Goal: Information Seeking & Learning: Learn about a topic

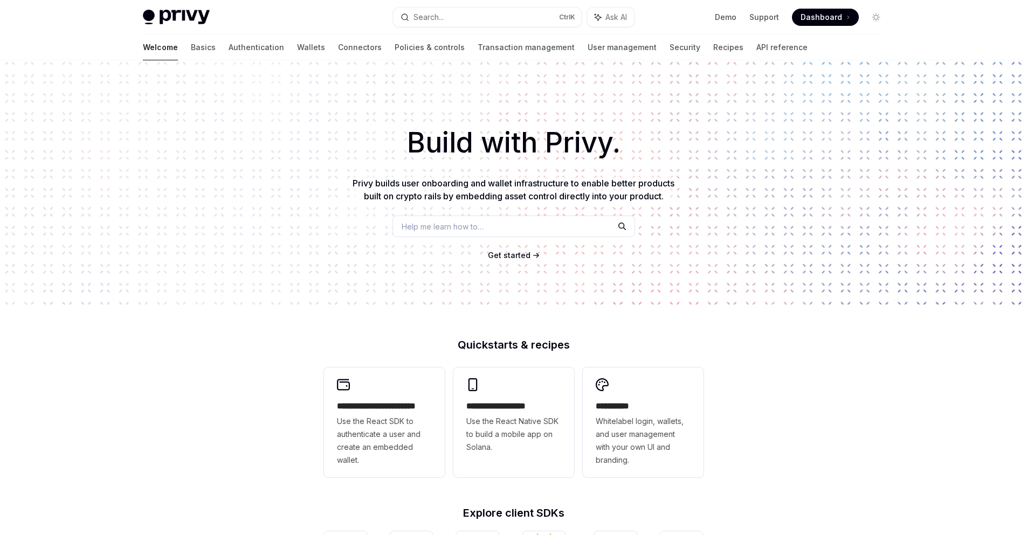
scroll to position [270, 0]
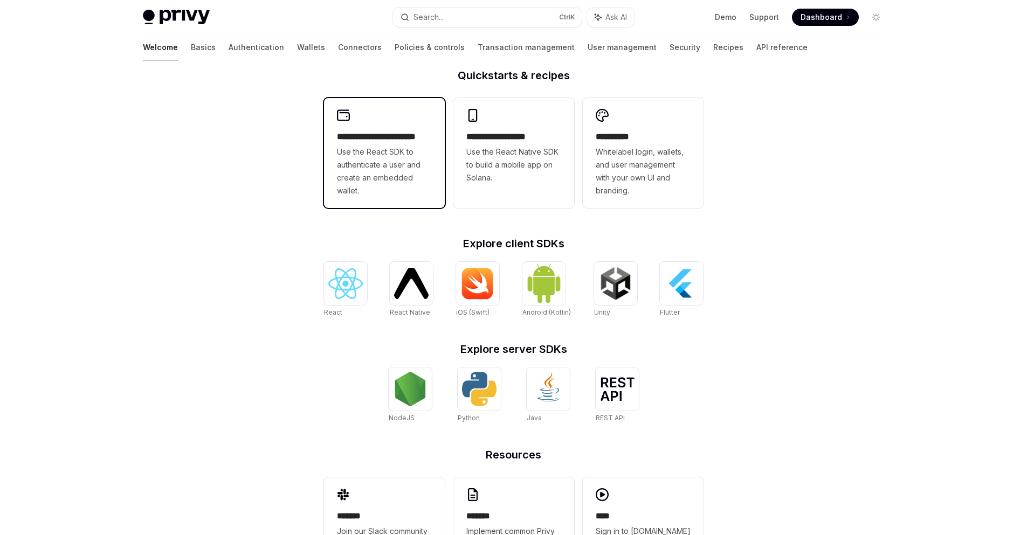
click at [402, 144] on div "**********" at bounding box center [384, 163] width 95 height 67
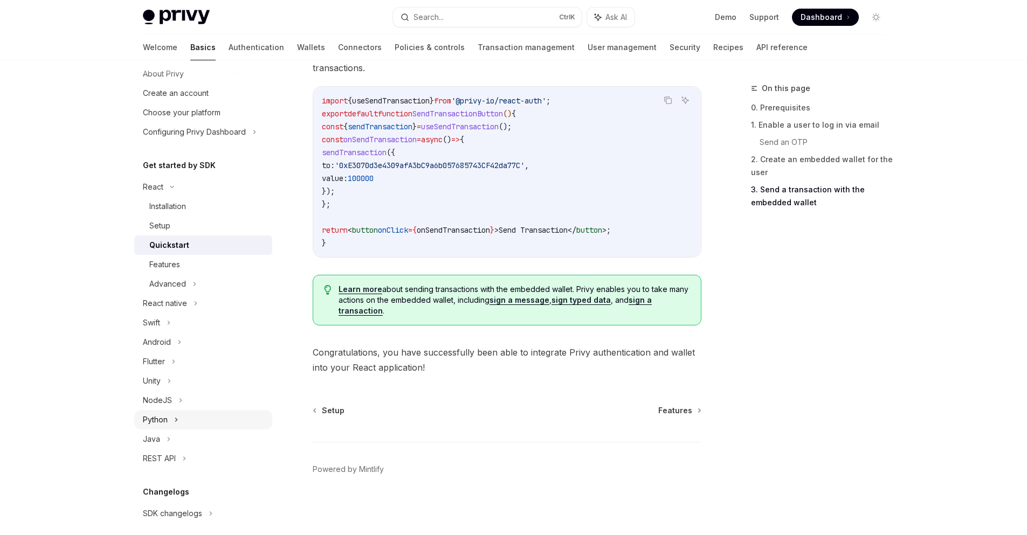
scroll to position [27, 0]
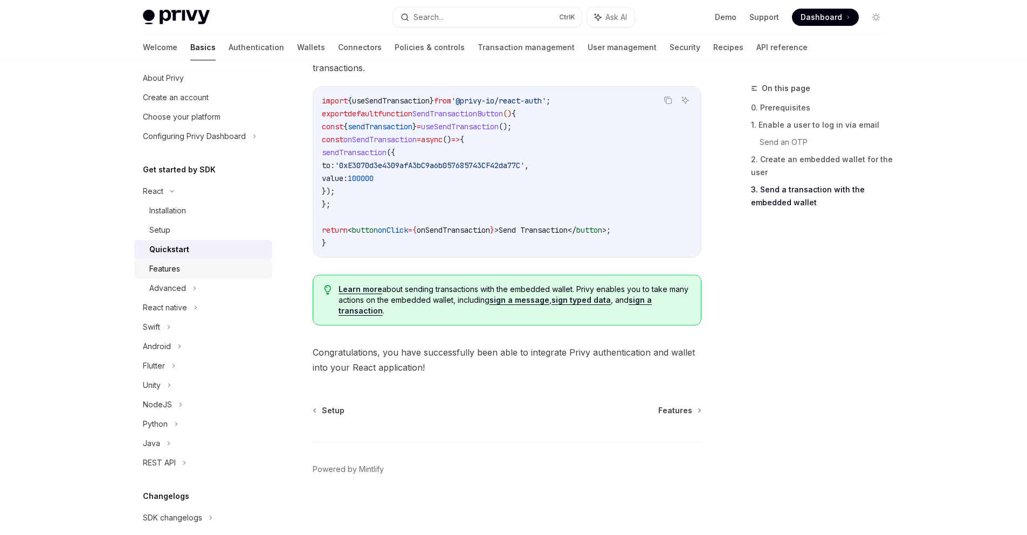
click at [204, 273] on div "Features" at bounding box center [207, 269] width 116 height 13
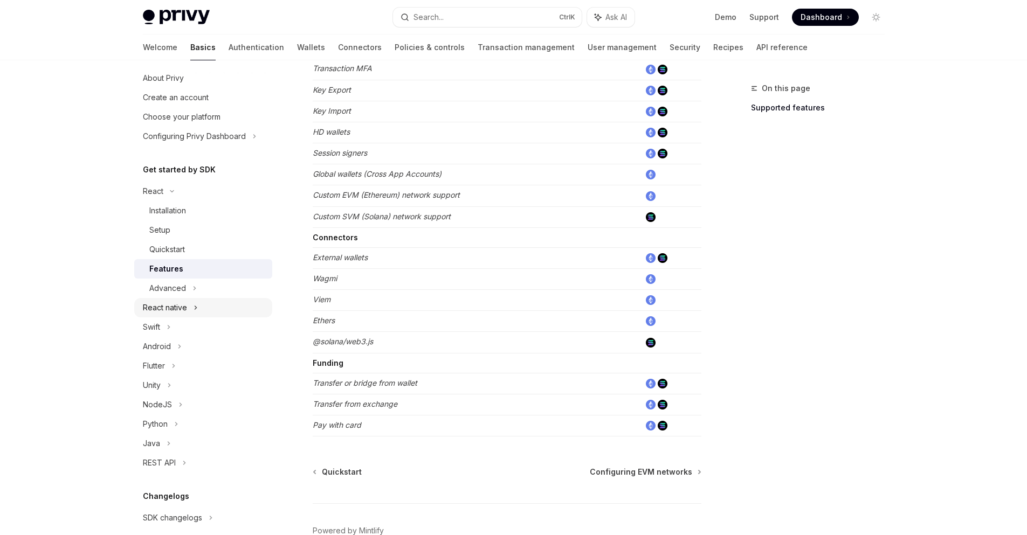
scroll to position [612, 0]
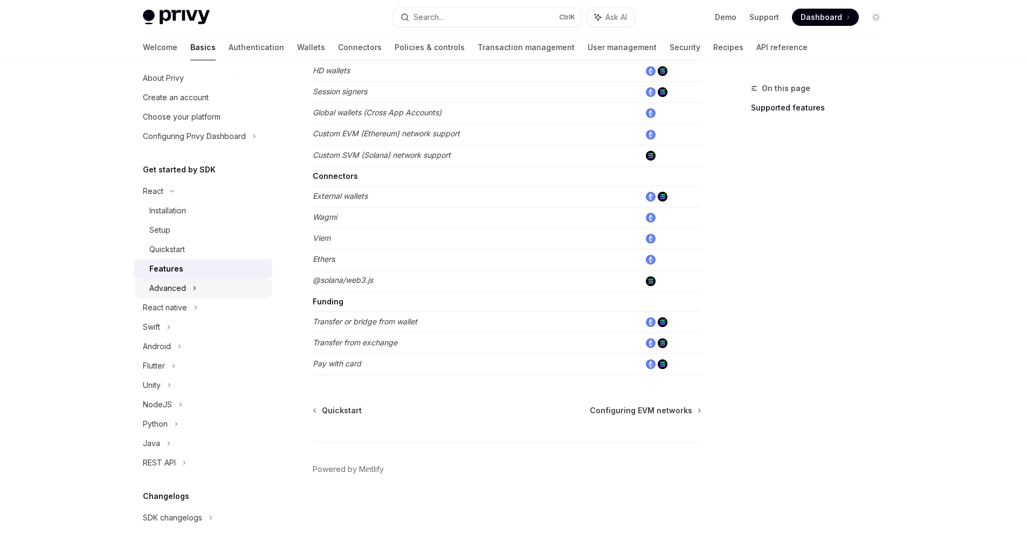
click at [165, 289] on div "Advanced" at bounding box center [167, 288] width 37 height 13
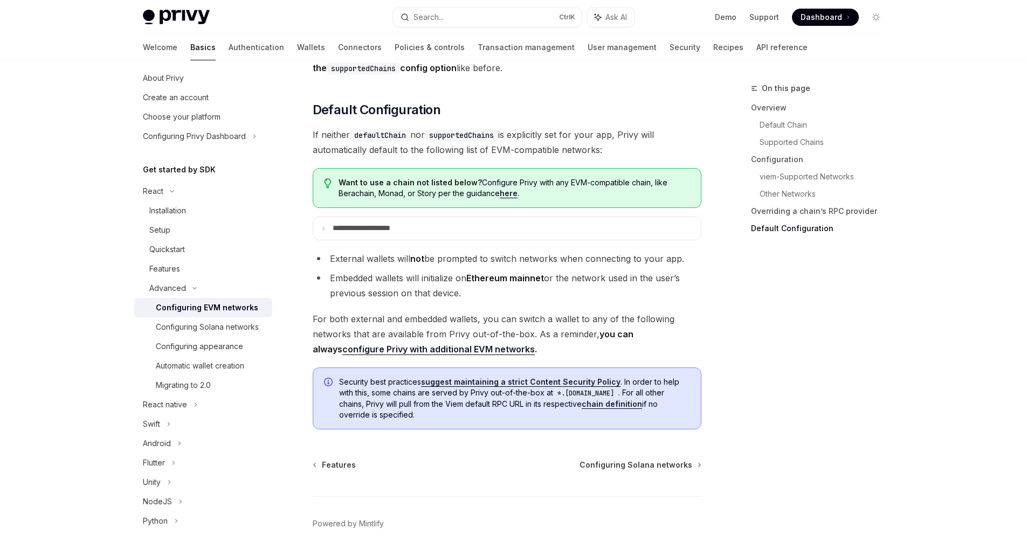
scroll to position [2720, 0]
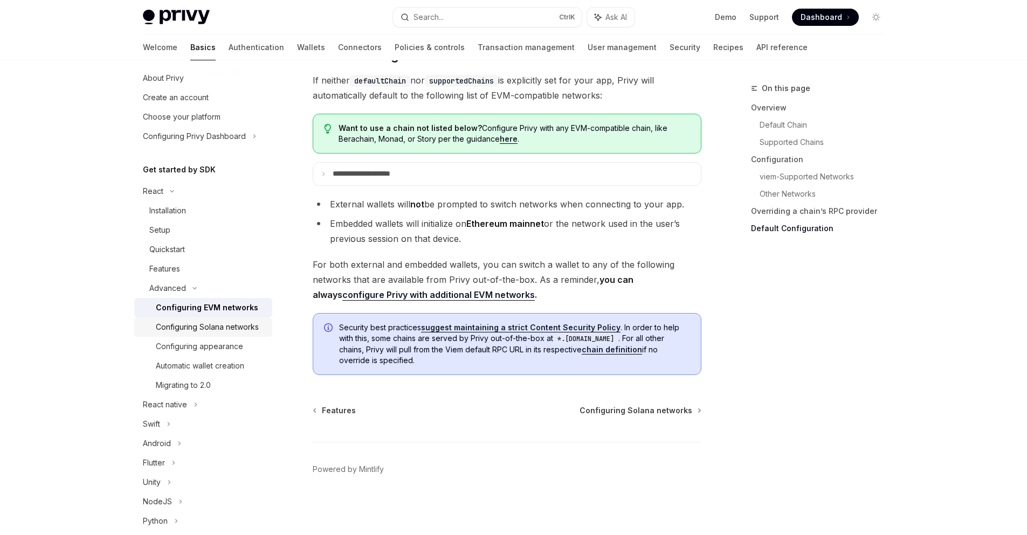
click at [190, 332] on div "Configuring Solana networks" at bounding box center [207, 327] width 103 height 13
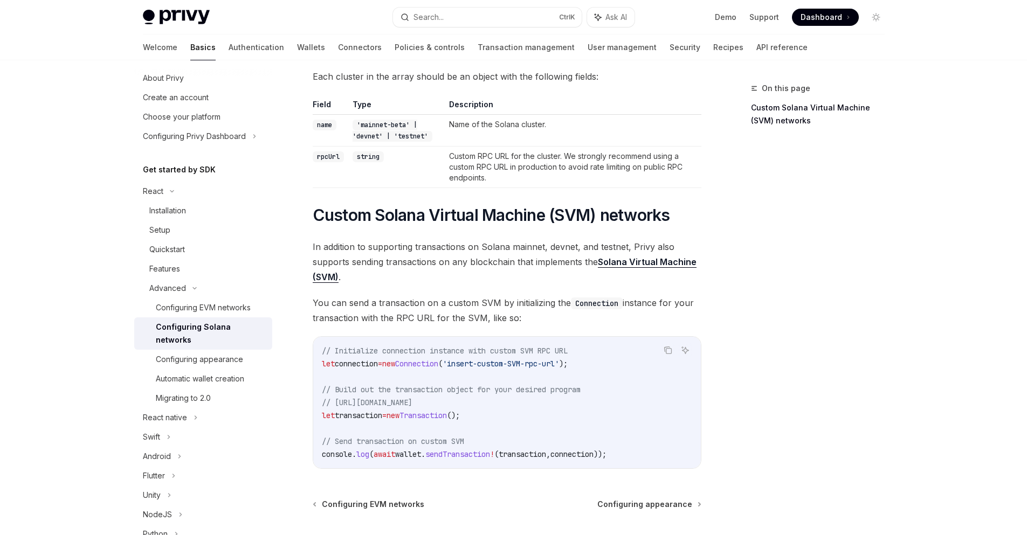
scroll to position [323, 0]
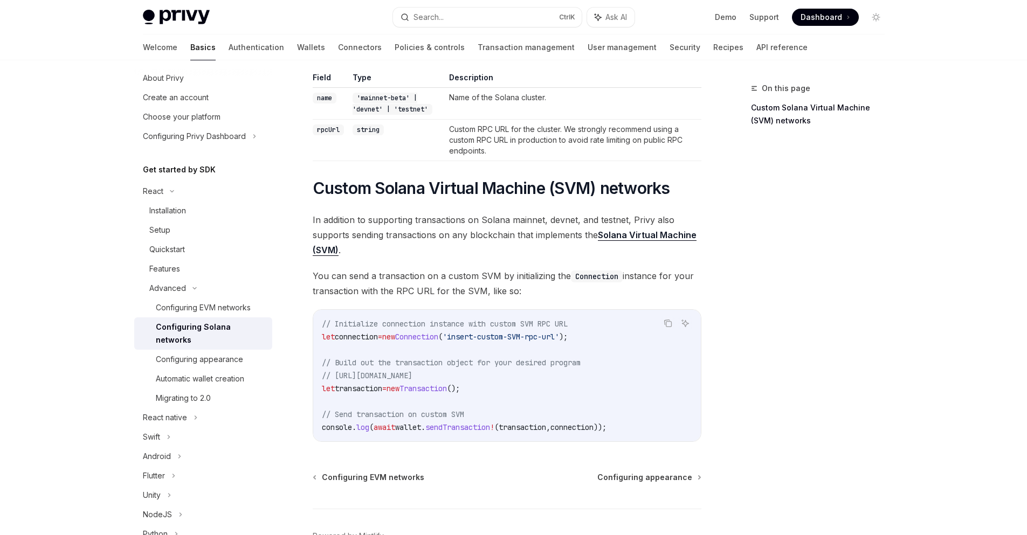
type textarea "*"
